Goal: Book appointment/travel/reservation

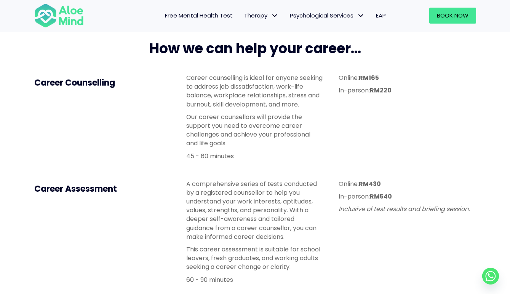
scroll to position [192, 0]
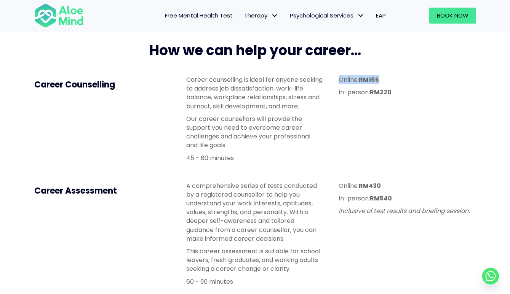
drag, startPoint x: 357, startPoint y: 74, endPoint x: 395, endPoint y: 82, distance: 38.4
click at [395, 82] on div "Online: RM165 In-person: RM220" at bounding box center [407, 88] width 152 height 40
click at [395, 82] on p "Online: RM165" at bounding box center [407, 79] width 137 height 9
drag, startPoint x: 391, startPoint y: 88, endPoint x: 340, endPoint y: 102, distance: 53.4
click at [340, 102] on div "Online: RM165 In-person: RM220" at bounding box center [407, 88] width 152 height 40
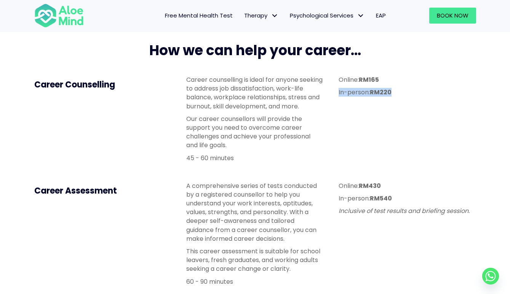
click at [340, 102] on div "Online: RM165 In-person: RM220" at bounding box center [407, 88] width 152 height 40
drag, startPoint x: 267, startPoint y: 97, endPoint x: 269, endPoint y: 169, distance: 71.6
click at [269, 169] on div "Career counselling is ideal for anyone seeking to address job dissatisfaction, …" at bounding box center [255, 121] width 152 height 106
click at [269, 168] on div "Career counselling is ideal for anyone seeking to address job dissatisfaction, …" at bounding box center [255, 121] width 152 height 106
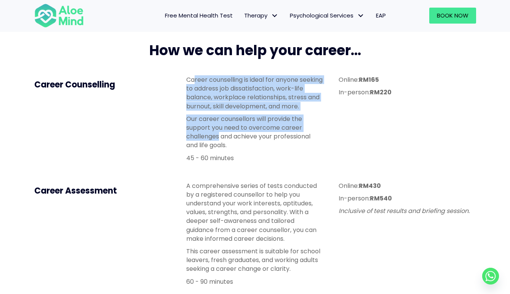
drag, startPoint x: 220, startPoint y: 132, endPoint x: 196, endPoint y: 83, distance: 54.2
click at [196, 83] on div "Career counselling is ideal for anyone seeking to address job dissatisfaction, …" at bounding box center [254, 118] width 137 height 87
click at [196, 83] on p "Career counselling is ideal for anyone seeking to address job dissatisfaction, …" at bounding box center [254, 92] width 137 height 35
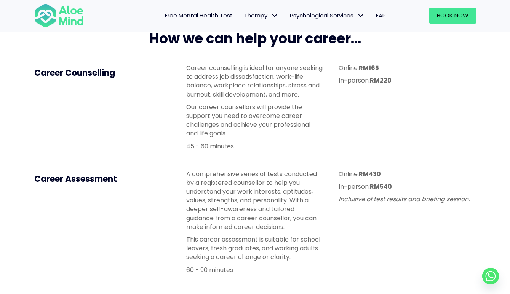
scroll to position [202, 0]
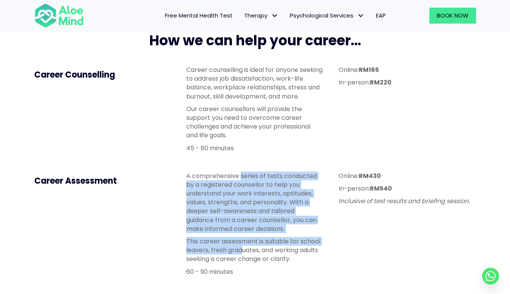
drag, startPoint x: 241, startPoint y: 178, endPoint x: 242, endPoint y: 250, distance: 72.8
click at [242, 251] on div "A comprehensive series of tests conducted by a registered counsellor to help yo…" at bounding box center [254, 224] width 137 height 105
click at [242, 250] on p "This career assessment is suitable for school leavers, fresh graduates, and wor…" at bounding box center [254, 250] width 137 height 27
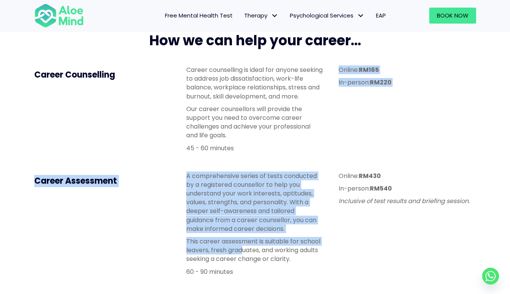
drag, startPoint x: 242, startPoint y: 254, endPoint x: 245, endPoint y: 163, distance: 90.7
click at [245, 163] on div "How we can help your career... Career Counselling Career counselling is ideal f…" at bounding box center [255, 156] width 457 height 264
click at [245, 163] on div "Career counselling is ideal for anyone seeking to address job dissatisfaction, …" at bounding box center [255, 111] width 152 height 106
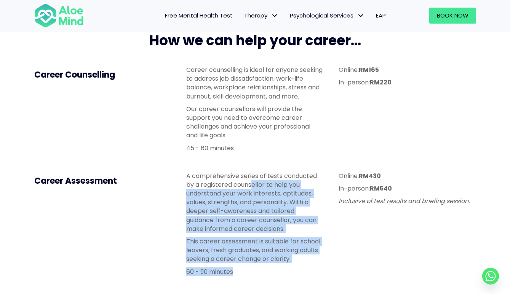
drag, startPoint x: 253, startPoint y: 187, endPoint x: 253, endPoint y: 279, distance: 92.6
click at [253, 279] on div "A comprehensive series of tests conducted by a registered counsellor to help yo…" at bounding box center [254, 226] width 137 height 109
click at [253, 236] on div "A comprehensive series of tests conducted by a registered counsellor to help yo…" at bounding box center [254, 224] width 137 height 105
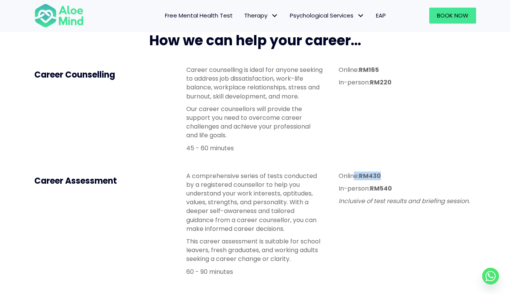
drag, startPoint x: 382, startPoint y: 176, endPoint x: 353, endPoint y: 179, distance: 29.5
click at [353, 179] on p "Online: RM430" at bounding box center [407, 176] width 137 height 9
click at [354, 179] on p "Online: RM430" at bounding box center [407, 176] width 137 height 9
drag, startPoint x: 354, startPoint y: 179, endPoint x: 380, endPoint y: 174, distance: 25.9
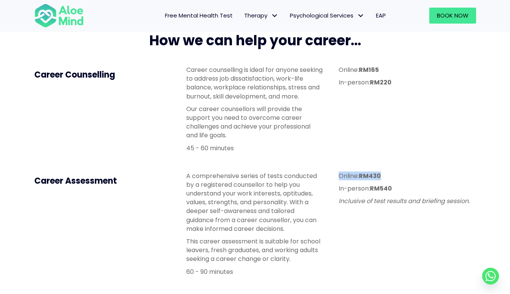
click at [378, 174] on p "Online: RM430" at bounding box center [407, 176] width 137 height 9
click at [380, 174] on strong "RM430" at bounding box center [370, 176] width 22 height 9
drag, startPoint x: 222, startPoint y: 271, endPoint x: 218, endPoint y: 271, distance: 4.2
click at [218, 271] on p "60 - 90 minutes" at bounding box center [254, 272] width 137 height 9
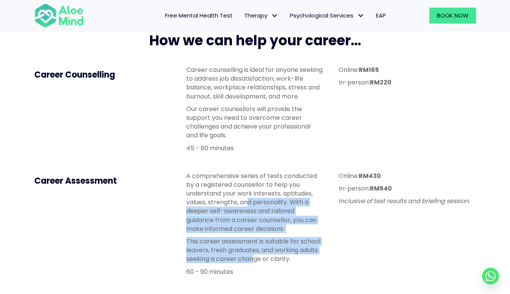
drag, startPoint x: 256, startPoint y: 255, endPoint x: 251, endPoint y: 200, distance: 55.1
click at [251, 200] on div "A comprehensive series of tests conducted by a registered counsellor to help yo…" at bounding box center [254, 224] width 137 height 105
click at [251, 200] on p "A comprehensive series of tests conducted by a registered counsellor to help yo…" at bounding box center [254, 203] width 137 height 62
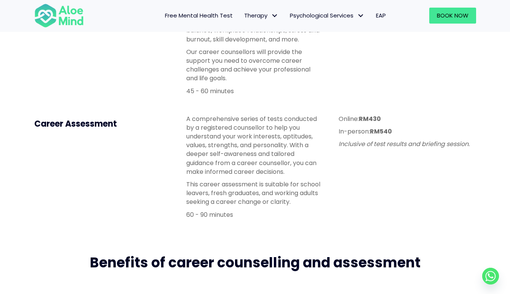
scroll to position [226, 0]
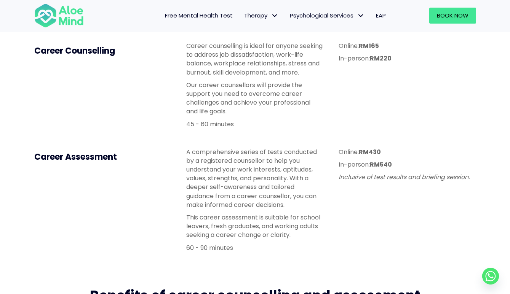
click at [222, 97] on p "Our career counsellors will provide the support you need to overcome career cha…" at bounding box center [254, 98] width 137 height 35
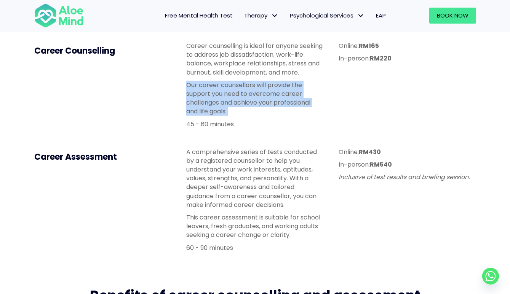
click at [222, 97] on p "Our career counsellors will provide the support you need to overcome career cha…" at bounding box center [254, 98] width 137 height 35
click at [246, 91] on p "Our career counsellors will provide the support you need to overcome career cha…" at bounding box center [254, 98] width 137 height 35
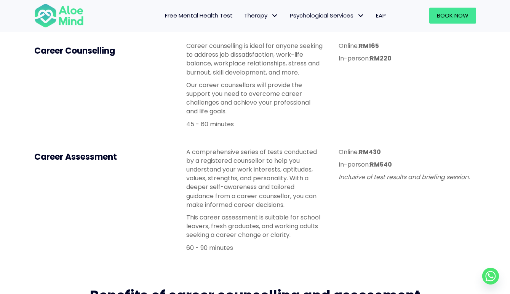
click at [246, 91] on p "Our career counsellors will provide the support you need to overcome career cha…" at bounding box center [254, 98] width 137 height 35
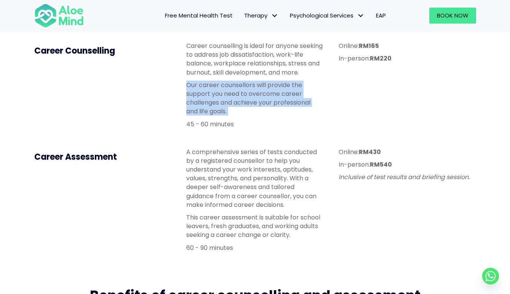
click at [246, 91] on p "Our career counsellors will provide the support you need to overcome career cha…" at bounding box center [254, 98] width 137 height 35
click at [248, 106] on p "Our career counsellors will provide the support you need to overcome career cha…" at bounding box center [254, 98] width 137 height 35
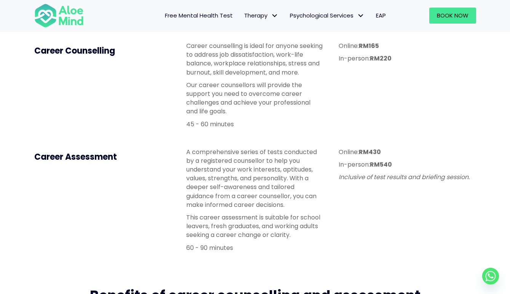
click at [262, 126] on p "45 - 60 minutes" at bounding box center [254, 124] width 137 height 9
click at [383, 153] on p "Online: RM430" at bounding box center [407, 152] width 137 height 9
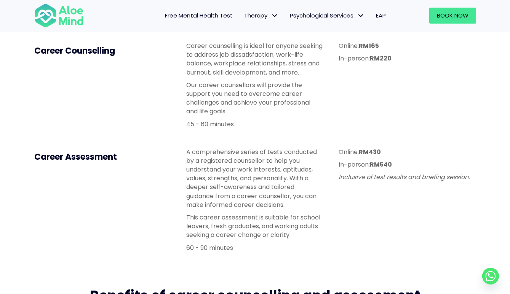
click at [383, 153] on p "Online: RM430" at bounding box center [407, 152] width 137 height 9
click at [277, 170] on p "A comprehensive series of tests conducted by a registered counsellor to help yo…" at bounding box center [254, 179] width 137 height 62
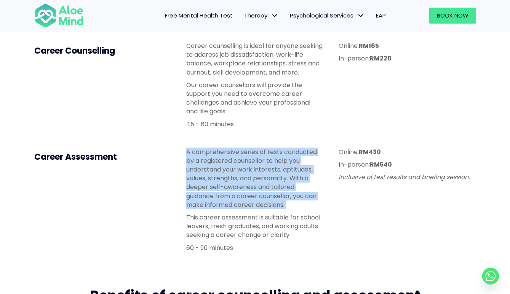
click at [392, 192] on div "Online: RM430 In-person: RM540 Inclusive of test results and briefing session." at bounding box center [407, 166] width 152 height 53
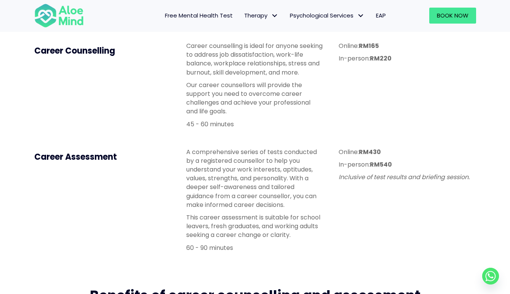
click at [392, 192] on div "Online: RM430 In-person: RM540 Inclusive of test results and briefing session." at bounding box center [407, 166] width 152 height 53
click at [387, 161] on strong "RM540" at bounding box center [381, 164] width 22 height 9
click at [370, 148] on strong "RM430" at bounding box center [370, 152] width 22 height 9
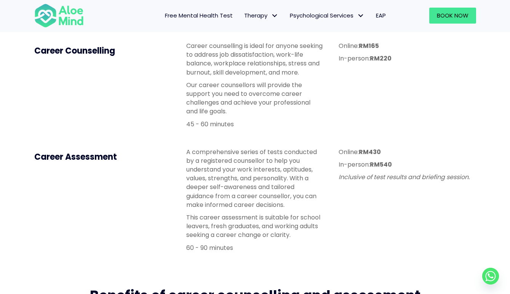
click at [370, 148] on strong "RM430" at bounding box center [370, 152] width 22 height 9
click at [368, 48] on strong "RM165" at bounding box center [369, 46] width 20 height 9
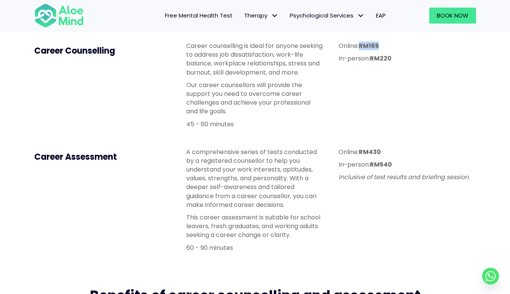
click at [368, 48] on strong "RM165" at bounding box center [369, 46] width 20 height 9
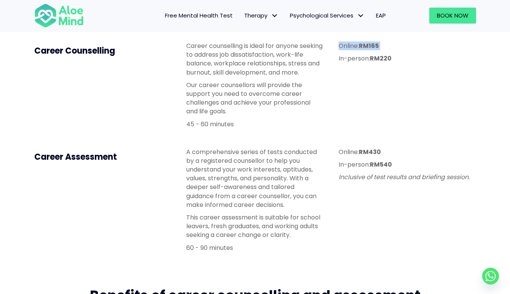
click at [368, 48] on strong "RM165" at bounding box center [369, 46] width 20 height 9
click at [282, 131] on div "Career counselling is ideal for anyone seeking to address job dissatisfaction, …" at bounding box center [254, 87] width 137 height 91
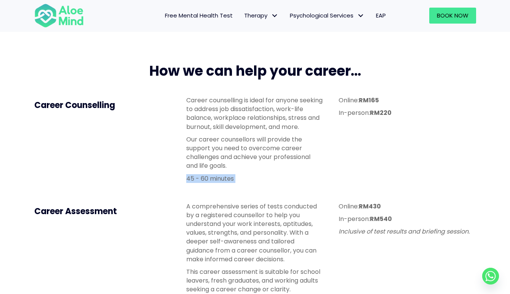
scroll to position [153, 0]
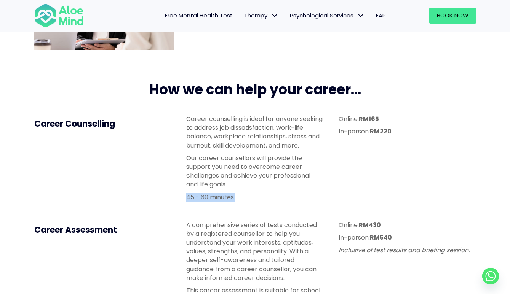
click at [282, 131] on p "Career counselling is ideal for anyone seeking to address job dissatisfaction, …" at bounding box center [254, 132] width 137 height 35
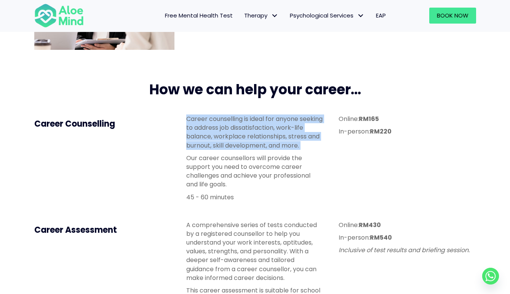
click at [290, 192] on div "Career counselling is ideal for anyone seeking to address job dissatisfaction, …" at bounding box center [254, 158] width 137 height 87
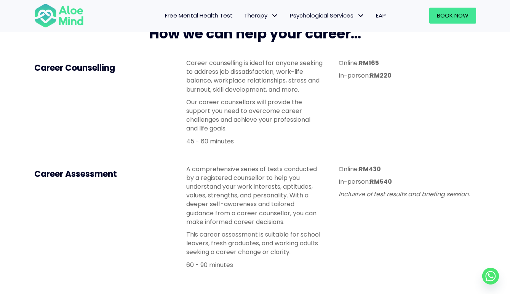
scroll to position [185, 0]
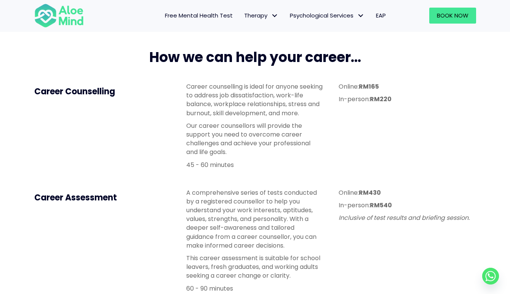
click at [377, 85] on strong "RM165" at bounding box center [369, 86] width 20 height 9
click at [387, 200] on div "Online: RM430 In-person: RM540 Inclusive of test results and briefing session." at bounding box center [407, 206] width 137 height 34
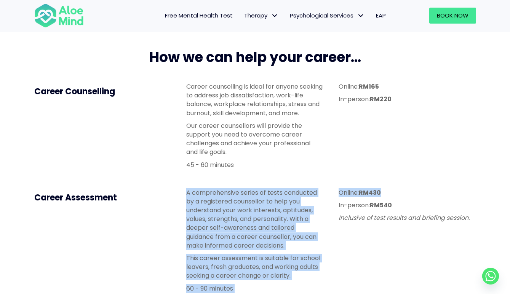
drag, startPoint x: 381, startPoint y: 194, endPoint x: 250, endPoint y: 188, distance: 132.0
click at [250, 188] on div "Career Assessment A comprehensive series of tests conducted by a registered cou…" at bounding box center [255, 243] width 457 height 124
click at [250, 188] on div "A comprehensive series of tests conducted by a registered counsellor to help yo…" at bounding box center [255, 243] width 152 height 124
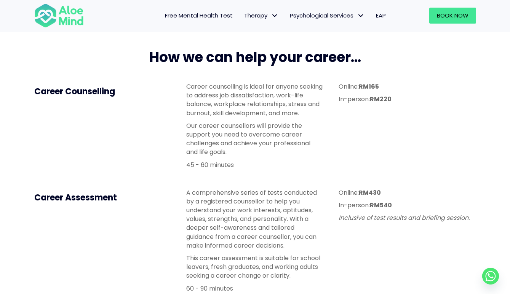
click at [348, 195] on p "Online: RM430" at bounding box center [407, 193] width 137 height 9
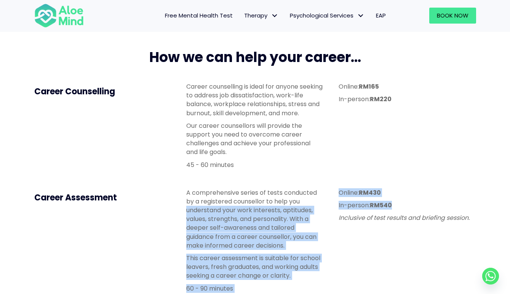
drag, startPoint x: 394, startPoint y: 202, endPoint x: 325, endPoint y: 203, distance: 68.2
click at [325, 203] on div "Career Assessment A comprehensive series of tests conducted by a registered cou…" at bounding box center [255, 243] width 457 height 124
click at [325, 203] on div "A comprehensive series of tests conducted by a registered counsellor to help yo…" at bounding box center [255, 243] width 152 height 124
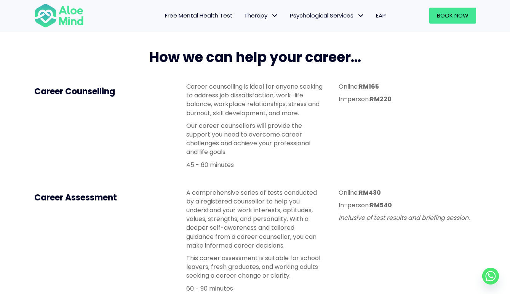
click at [298, 218] on p "A comprehensive series of tests conducted by a registered counsellor to help yo…" at bounding box center [254, 220] width 137 height 62
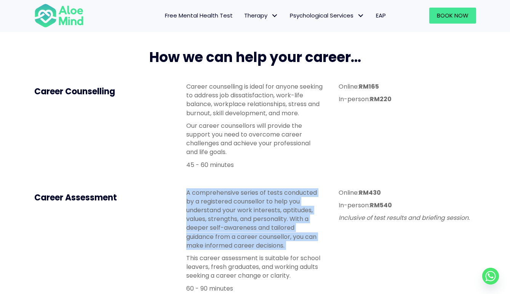
click at [298, 218] on p "A comprehensive series of tests conducted by a registered counsellor to help yo…" at bounding box center [254, 220] width 137 height 62
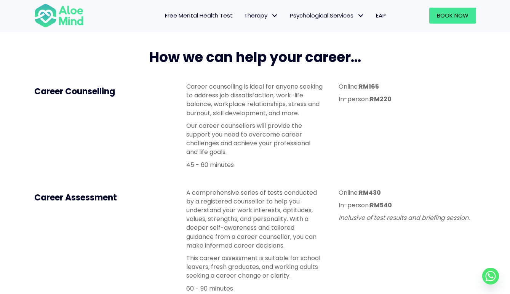
click at [253, 122] on p "Our career counsellors will provide the support you need to overcome career cha…" at bounding box center [254, 139] width 137 height 35
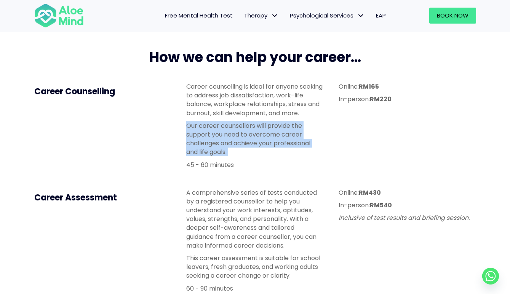
click at [261, 152] on p "Our career counsellors will provide the support you need to overcome career cha…" at bounding box center [254, 139] width 137 height 35
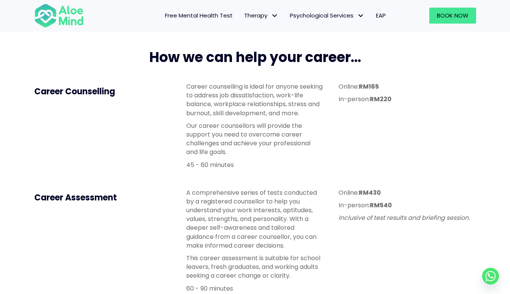
click at [261, 152] on p "Our career counsellors will provide the support you need to overcome career cha…" at bounding box center [254, 139] width 137 height 35
click at [396, 206] on p "In-person: RM540" at bounding box center [407, 205] width 137 height 9
click at [374, 184] on div "Online: RM430 In-person: RM540 Inclusive of test results and briefing session." at bounding box center [407, 207] width 152 height 53
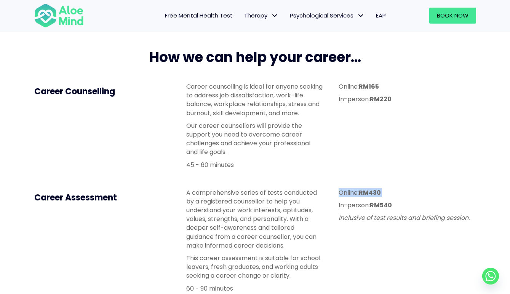
click at [382, 185] on div "Online: RM430 In-person: RM540 Inclusive of test results and briefing session." at bounding box center [407, 207] width 152 height 53
click at [375, 192] on strong "RM430" at bounding box center [370, 193] width 22 height 9
click at [302, 211] on p "A comprehensive series of tests conducted by a registered counsellor to help yo…" at bounding box center [254, 220] width 137 height 62
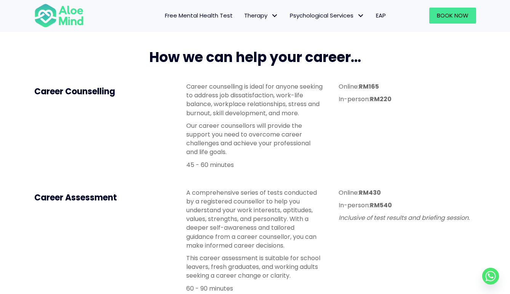
click at [302, 211] on p "A comprehensive series of tests conducted by a registered counsellor to help yo…" at bounding box center [254, 220] width 137 height 62
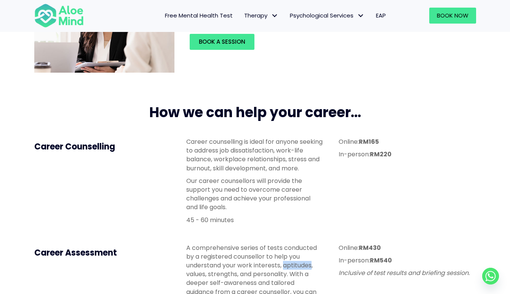
scroll to position [0, 0]
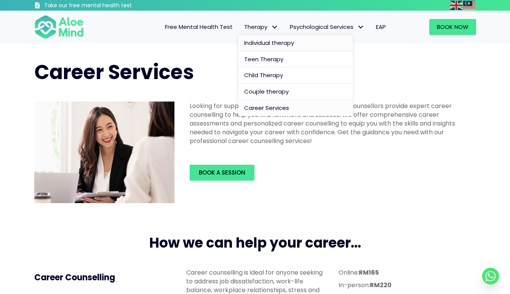
click at [250, 40] on span "Individual therapy" at bounding box center [269, 43] width 50 height 8
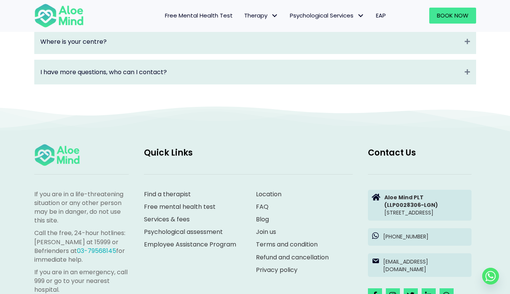
scroll to position [1328, 0]
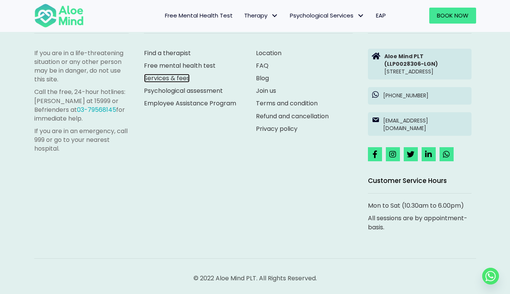
click at [178, 81] on link "Services & fees" at bounding box center [167, 78] width 46 height 9
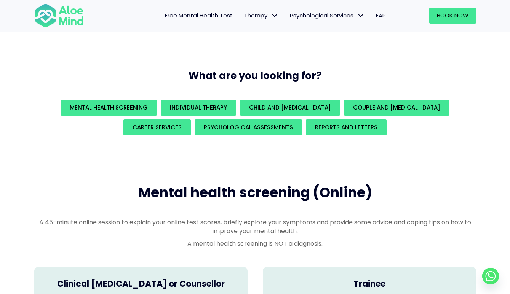
scroll to position [159, 0]
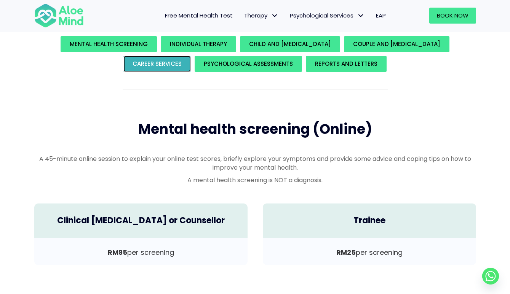
click at [165, 66] on span "Career Services" at bounding box center [157, 64] width 49 height 8
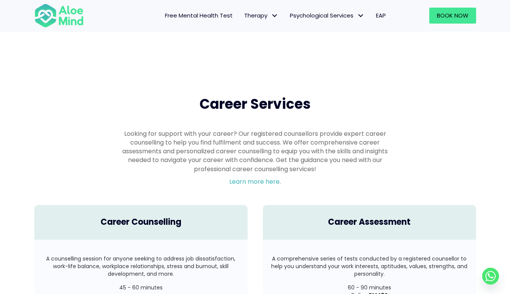
scroll to position [1267, 0]
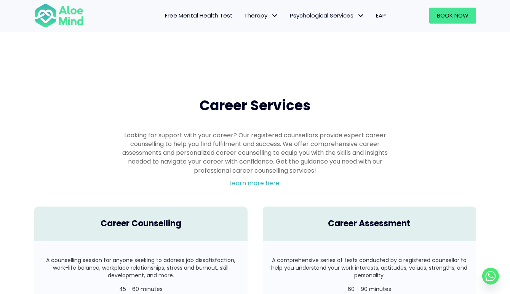
click at [42, 117] on div "Career Services Looking for support with your career? Our registered counsellor…" at bounding box center [255, 144] width 457 height 110
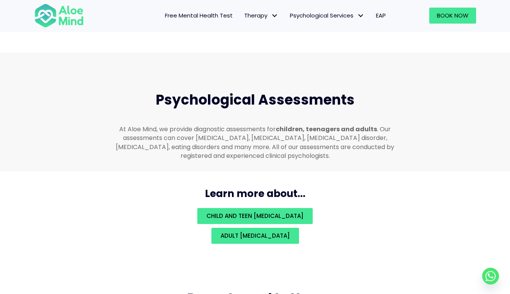
scroll to position [1595, 0]
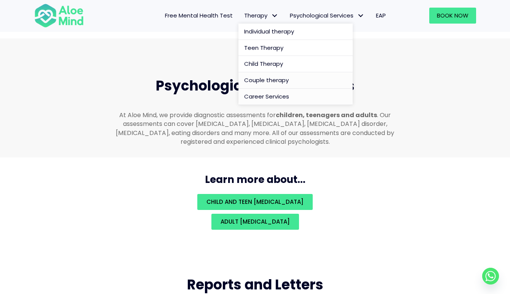
click at [283, 96] on span "Career Services" at bounding box center [266, 97] width 45 height 8
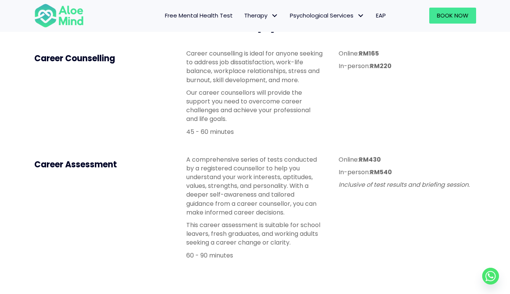
scroll to position [214, 0]
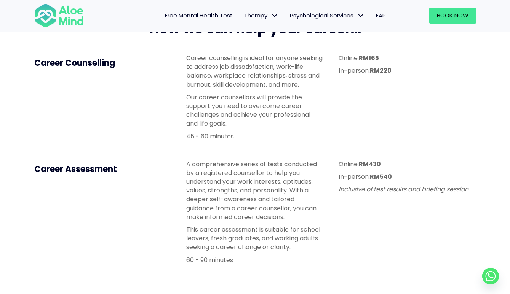
click at [359, 66] on div "Online: RM165 In-person: RM220" at bounding box center [407, 64] width 137 height 21
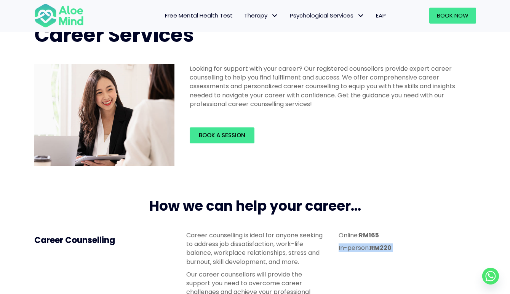
scroll to position [204, 0]
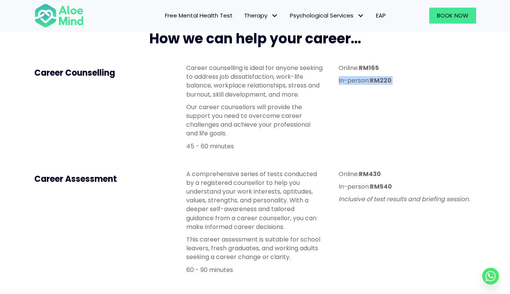
click at [435, 154] on div "Career Counselling Career counselling is ideal for anyone seeking to address jo…" at bounding box center [255, 109] width 457 height 106
click at [370, 71] on strong "RM165" at bounding box center [369, 68] width 20 height 9
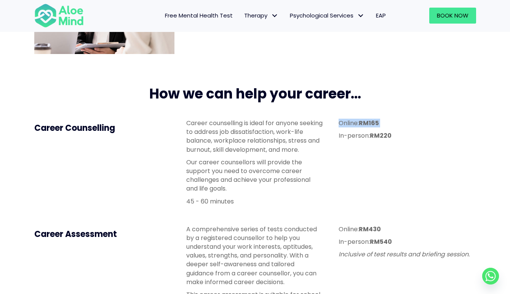
scroll to position [0, 0]
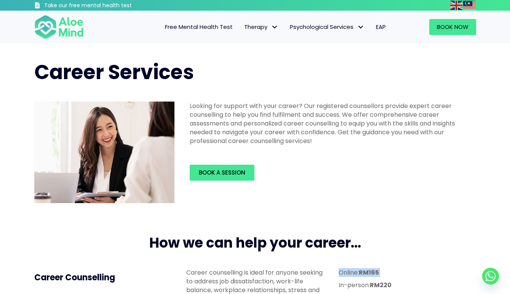
click at [454, 37] on div "Book Now" at bounding box center [438, 26] width 92 height 31
click at [454, 27] on span "Book Now" at bounding box center [453, 27] width 32 height 8
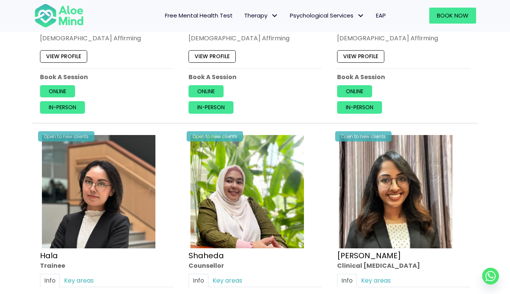
scroll to position [721, 0]
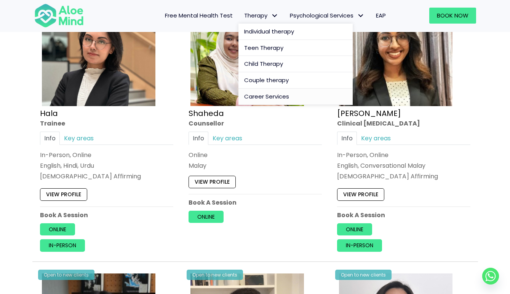
click at [270, 97] on span "Career Services" at bounding box center [266, 97] width 45 height 8
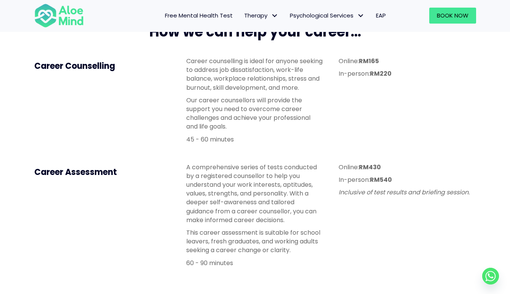
scroll to position [171, 0]
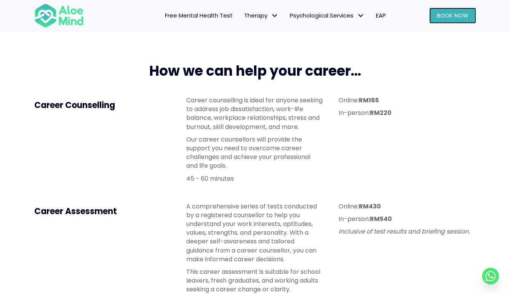
click at [446, 17] on span "Book Now" at bounding box center [453, 15] width 32 height 8
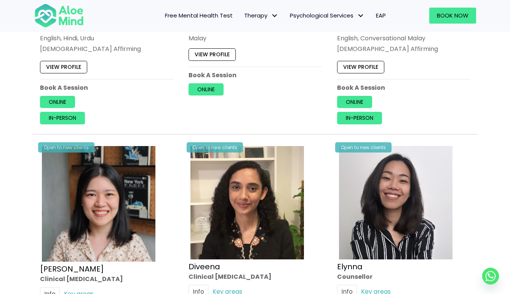
scroll to position [966, 0]
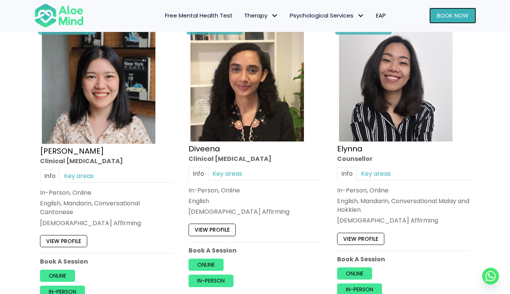
click at [450, 14] on span "Book Now" at bounding box center [453, 15] width 32 height 8
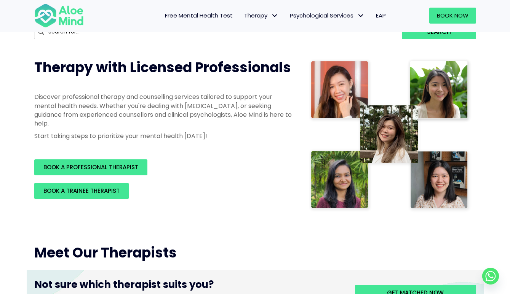
scroll to position [116, 0]
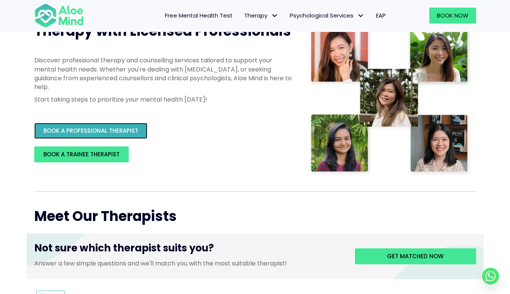
click at [112, 128] on span "BOOK A PROFESSIONAL THERAPIST" at bounding box center [90, 131] width 95 height 8
